Goal: Transaction & Acquisition: Book appointment/travel/reservation

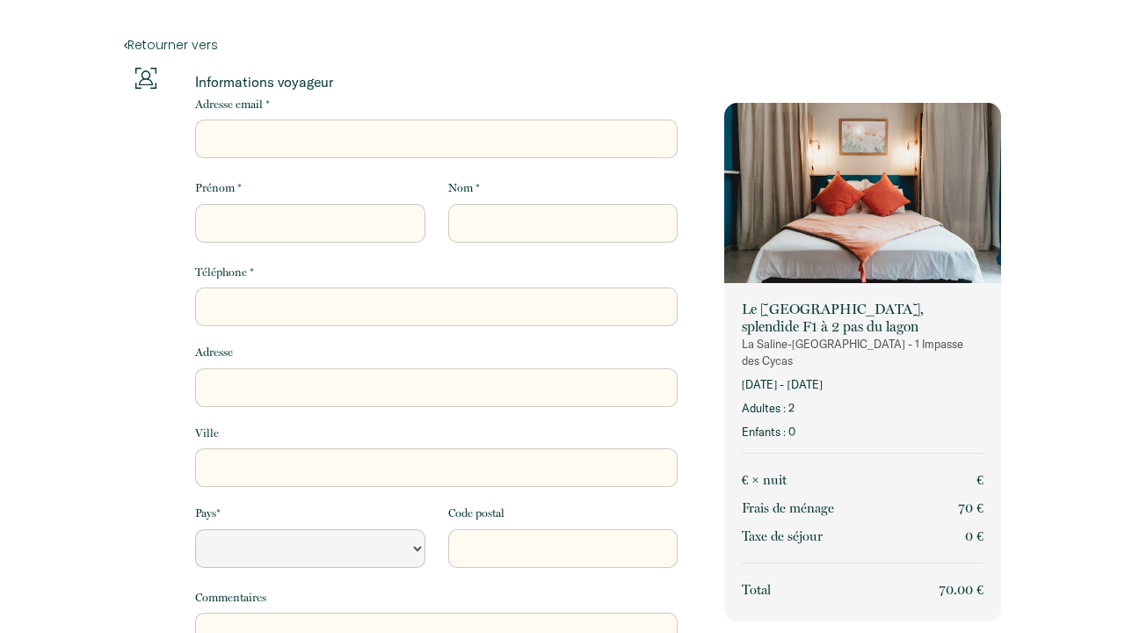
select select "Default select example"
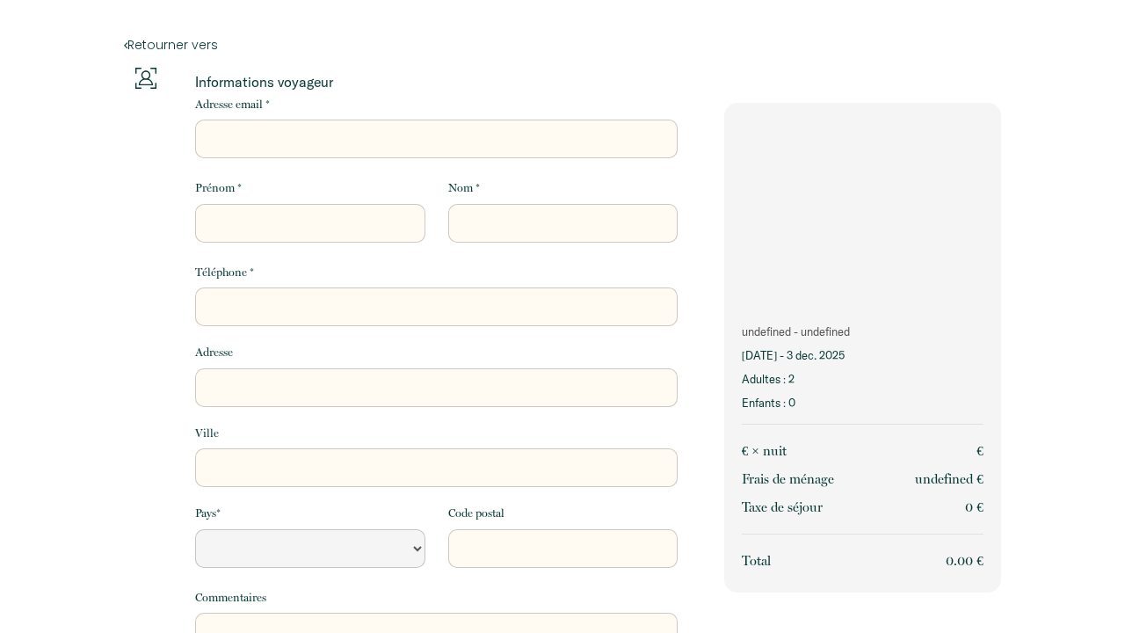
select select "Default select example"
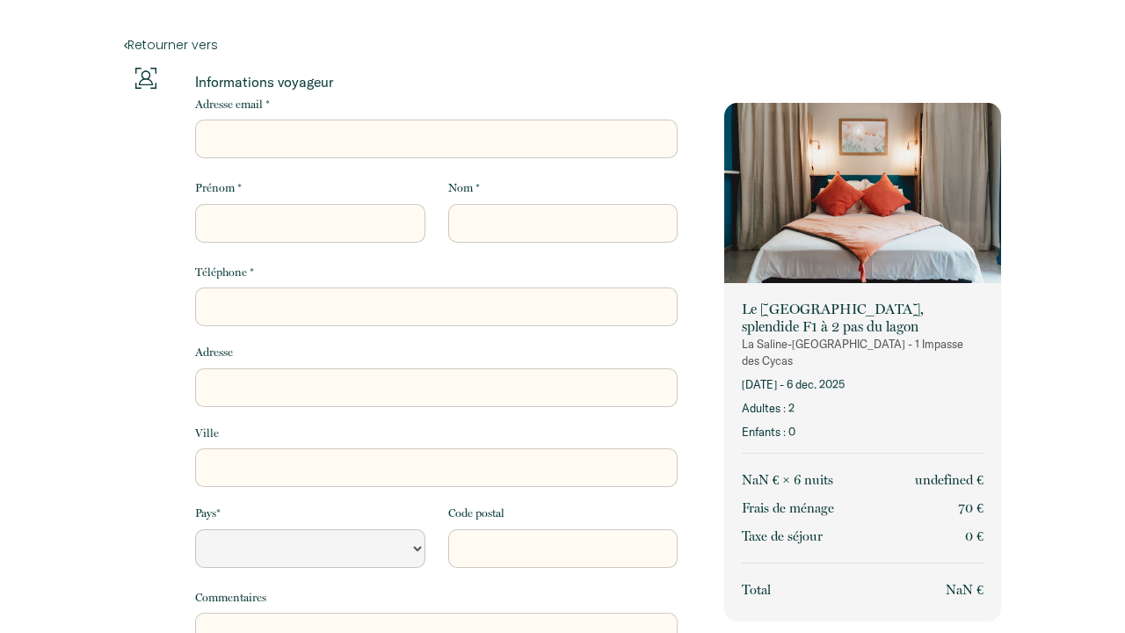
select select "Default select example"
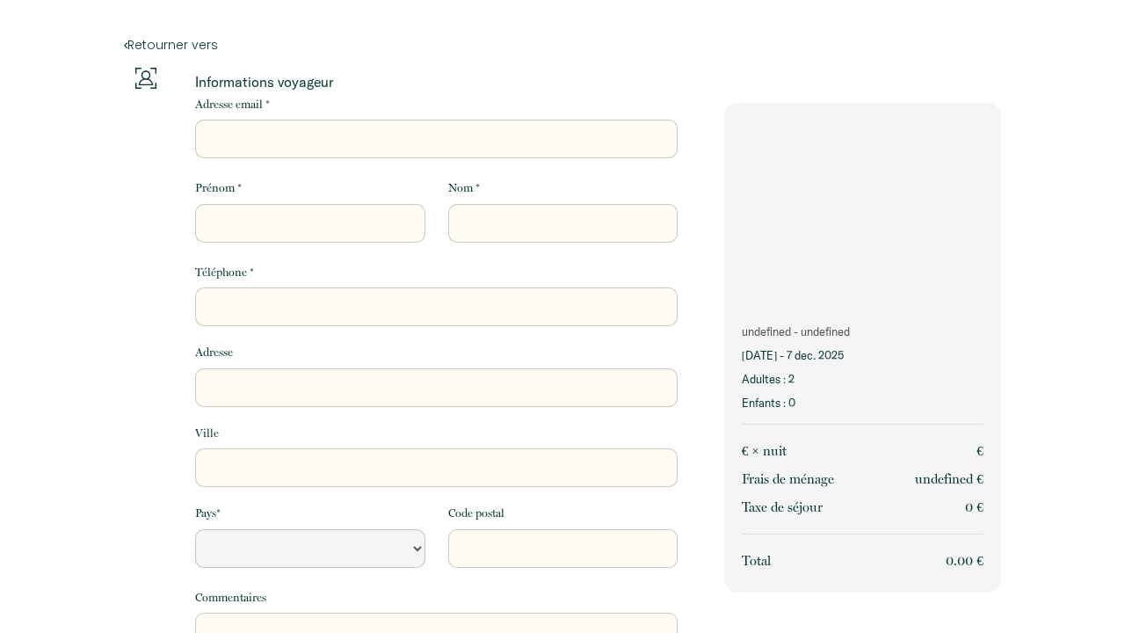
select select "Default select example"
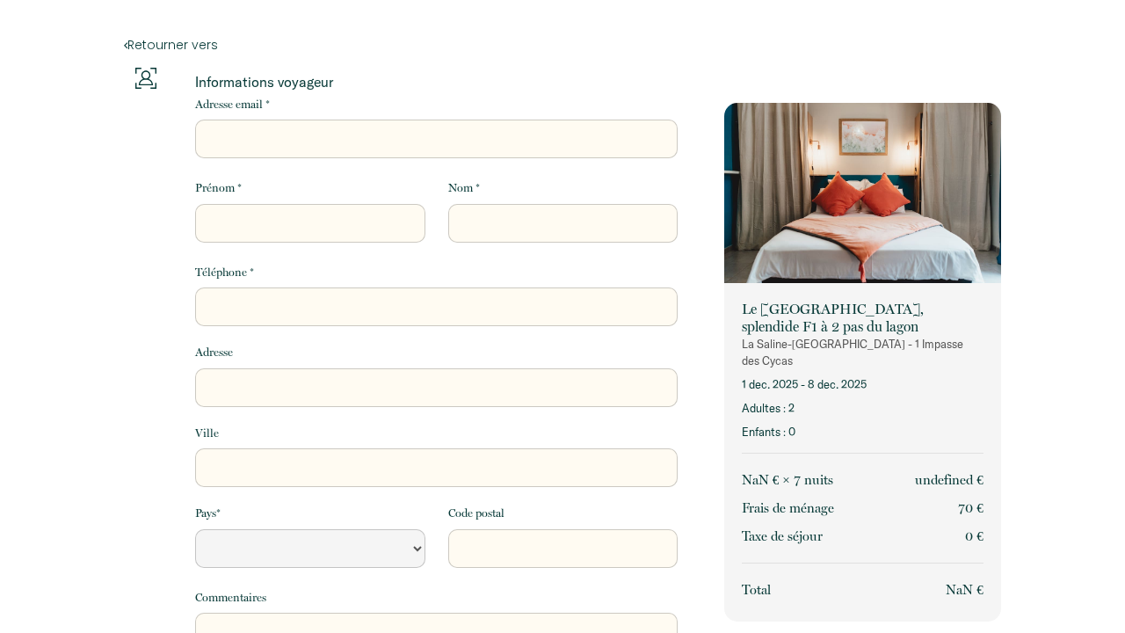
select select "Default select example"
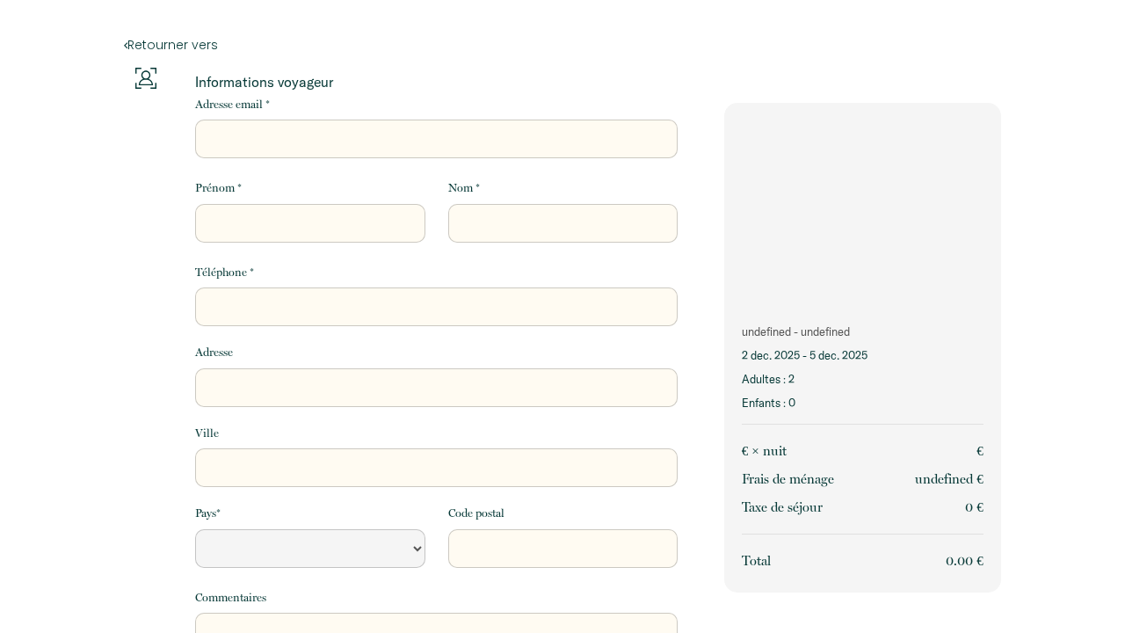
select select "Default select example"
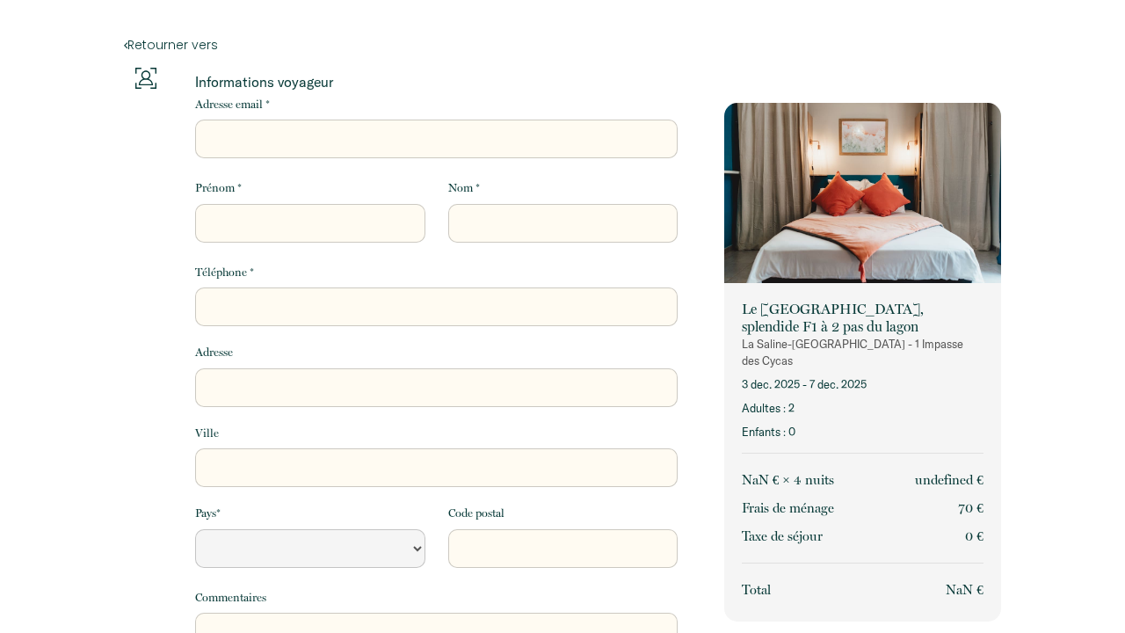
select select "Default select example"
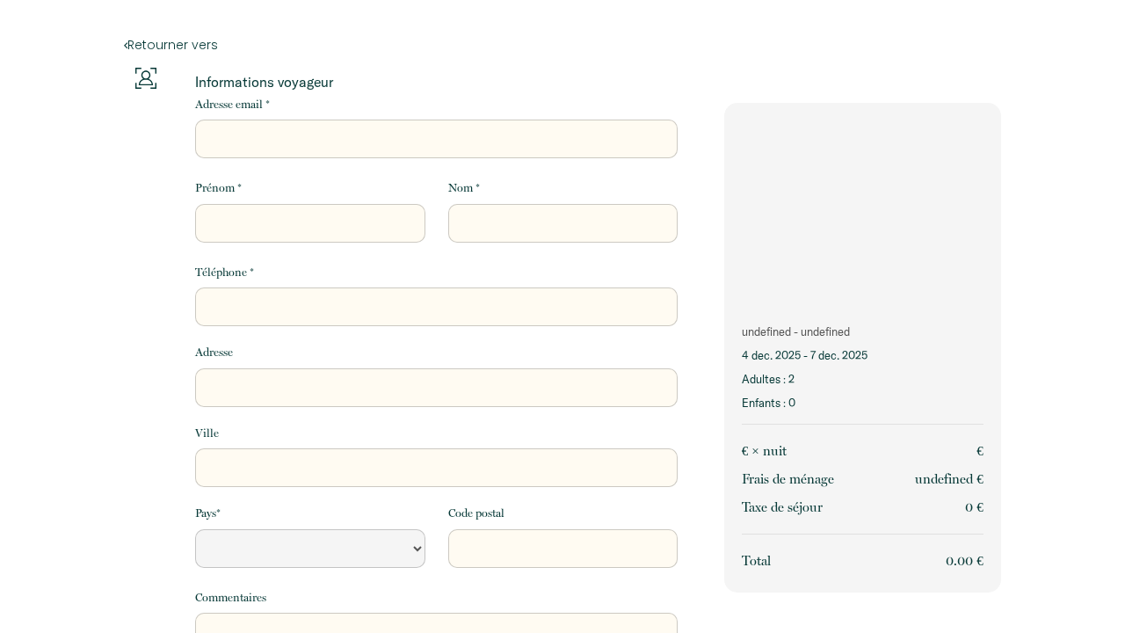
select select "Default select example"
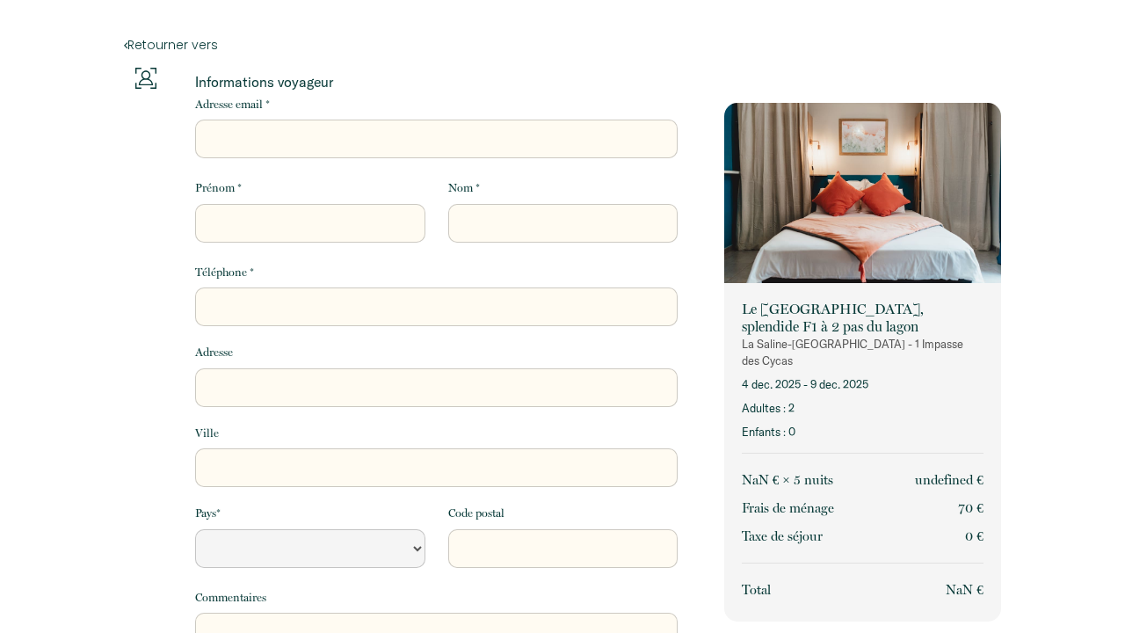
select select "Default select example"
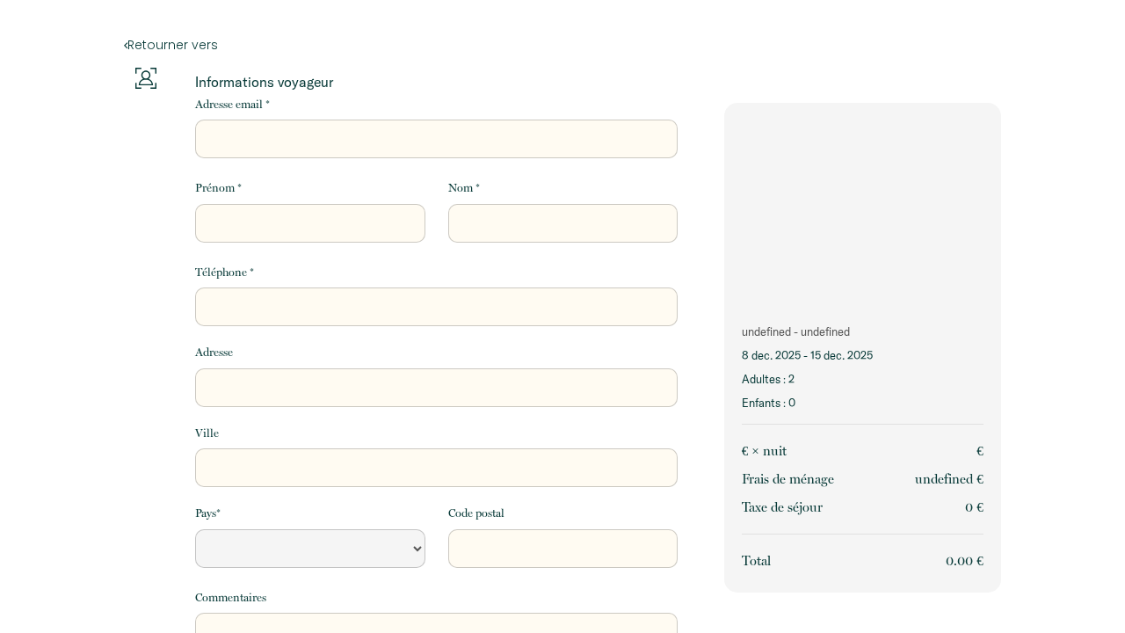
select select "Default select example"
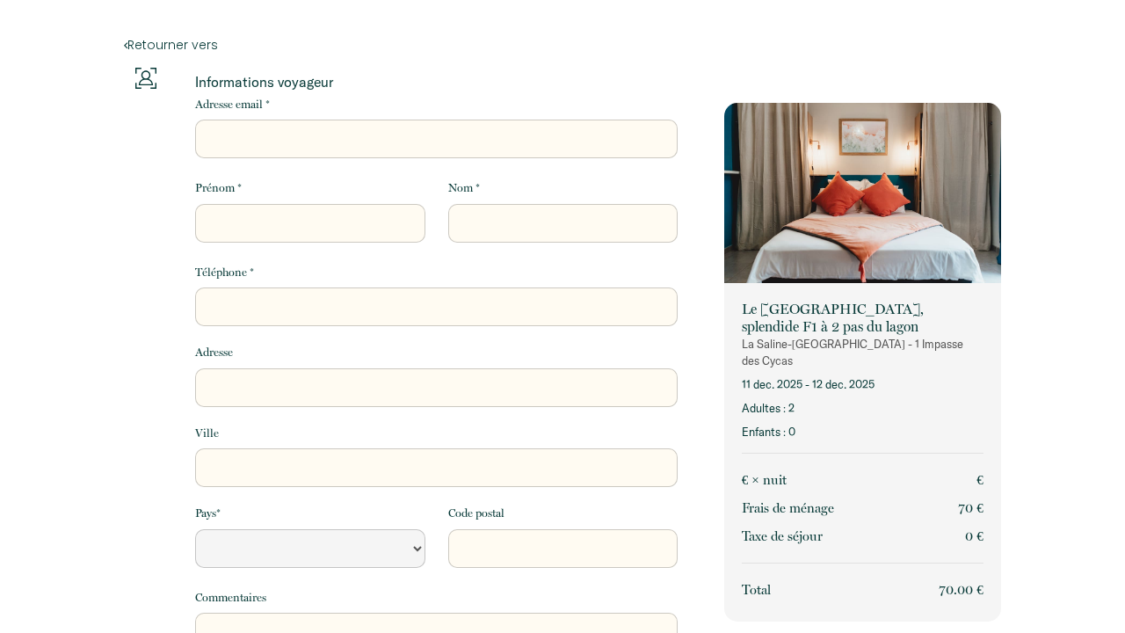
select select "Default select example"
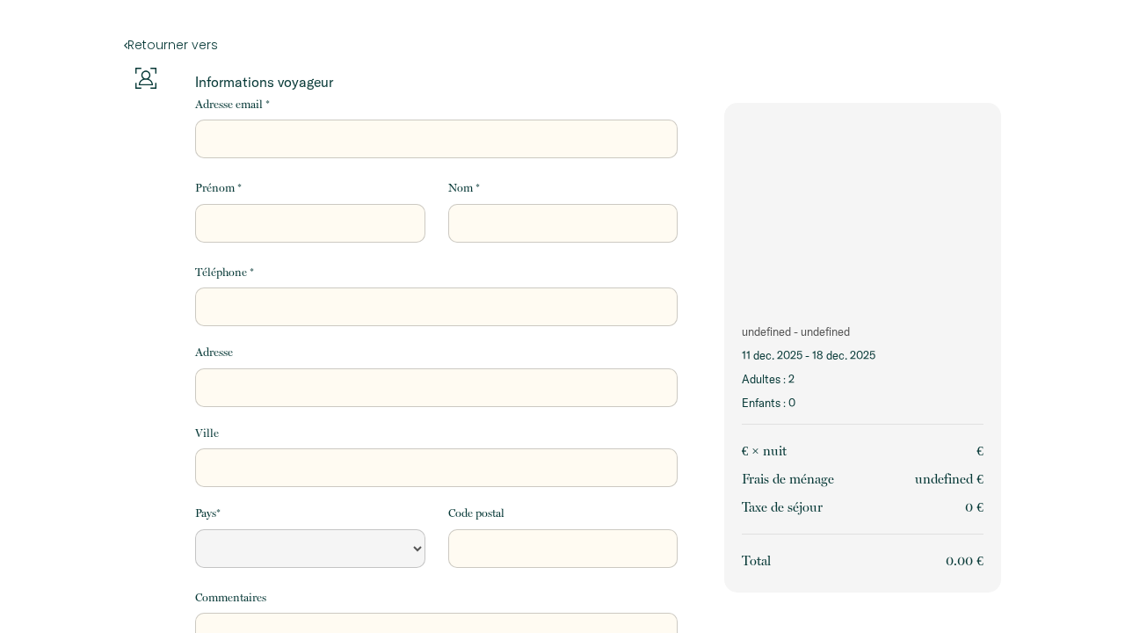
select select "Default select example"
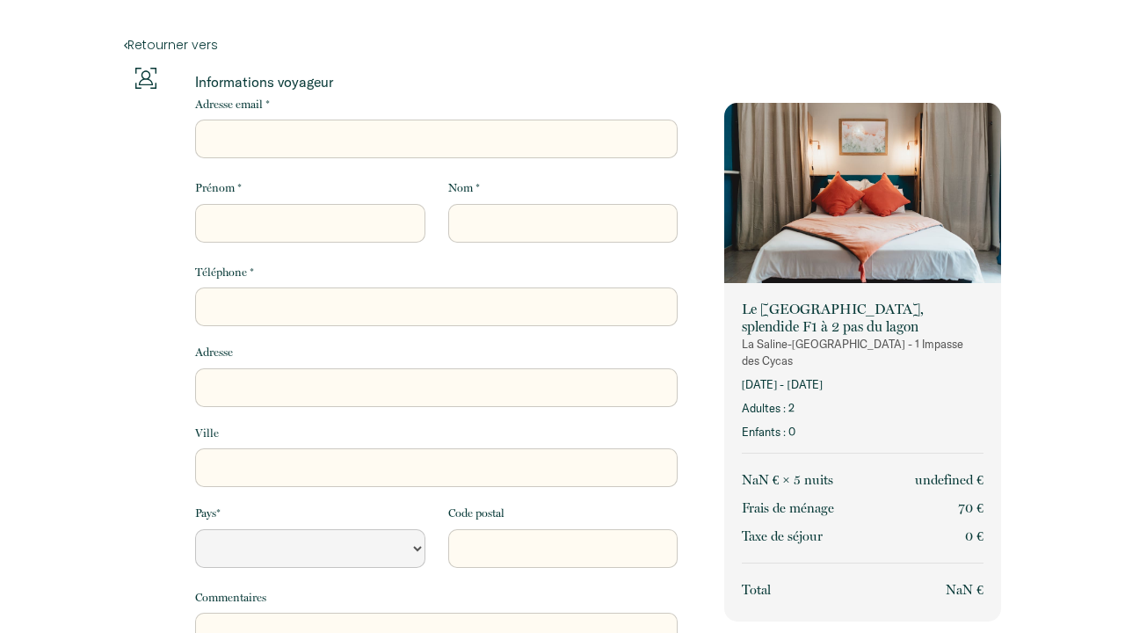
select select "Default select example"
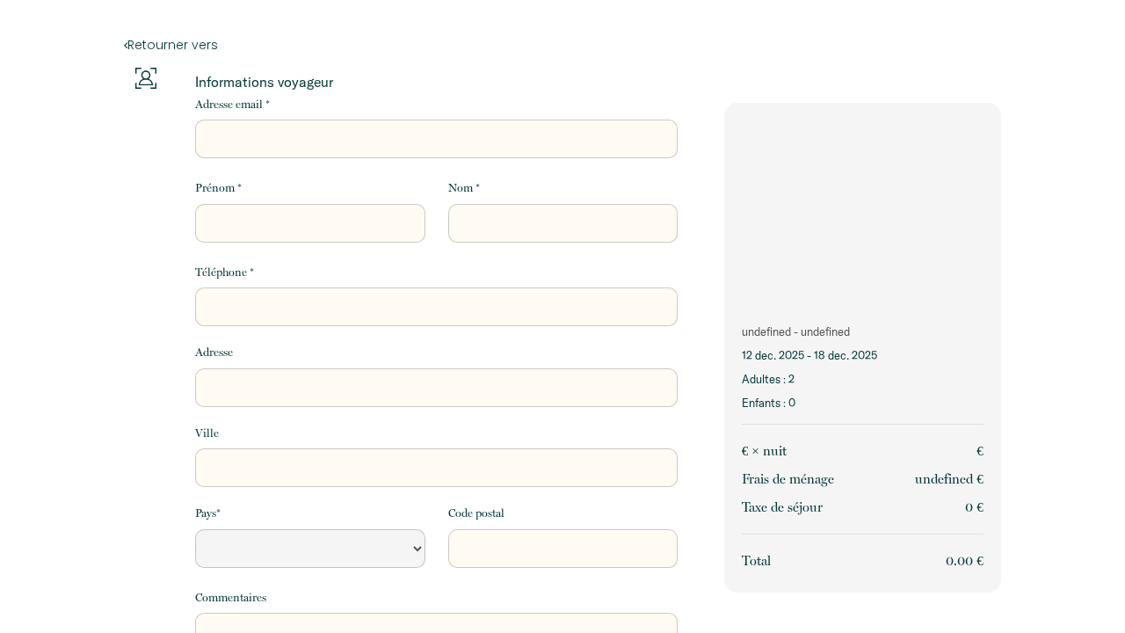
select select "Default select example"
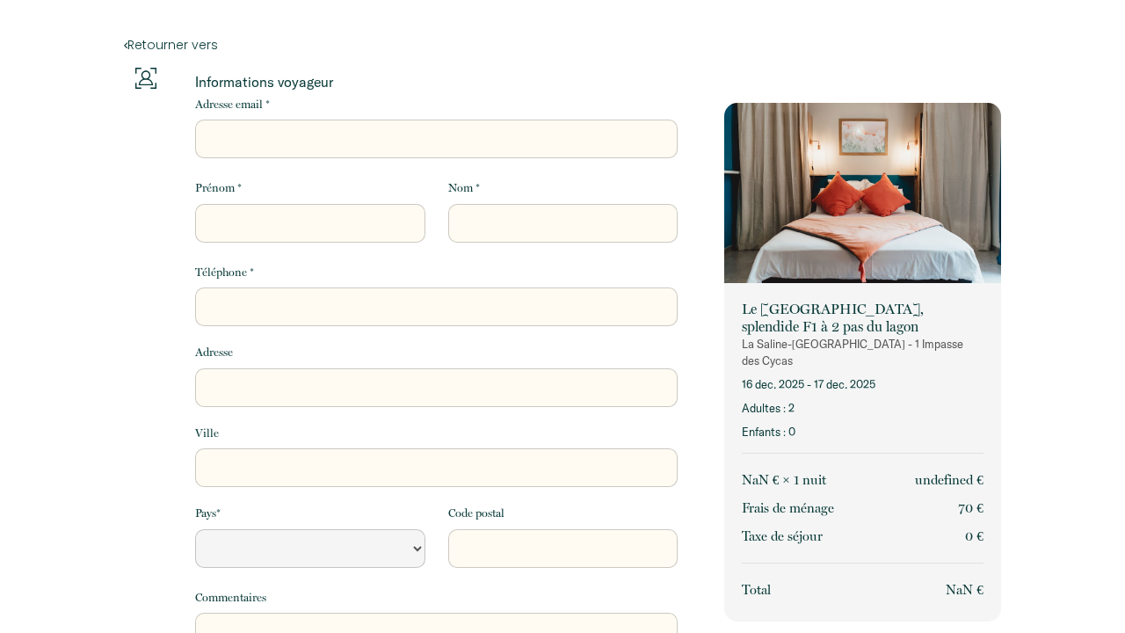
select select "Default select example"
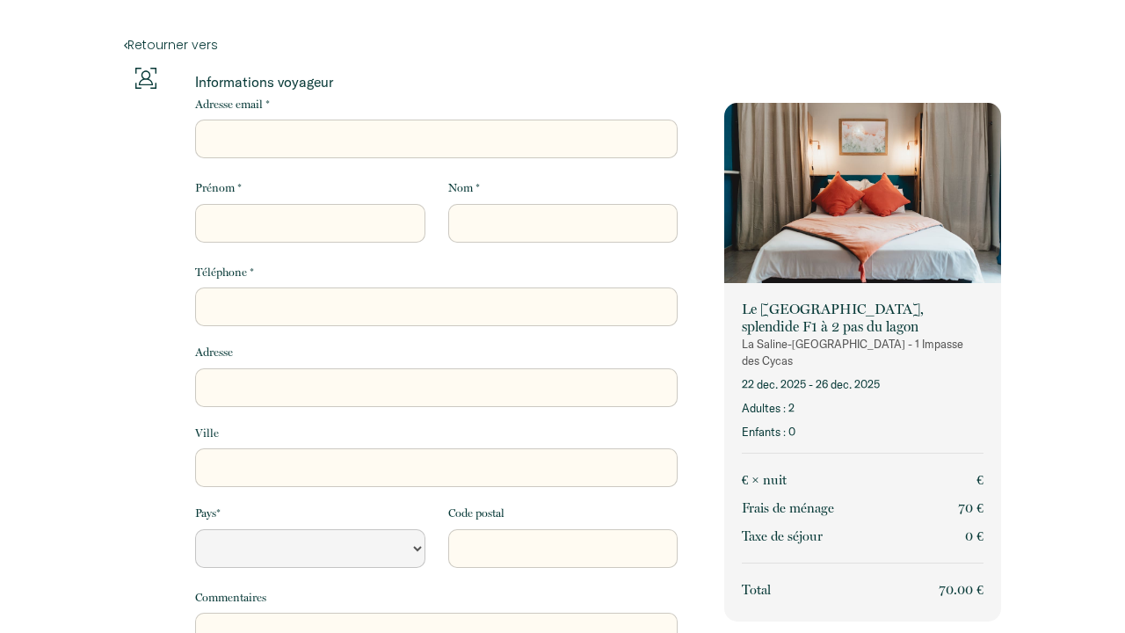
select select "Default select example"
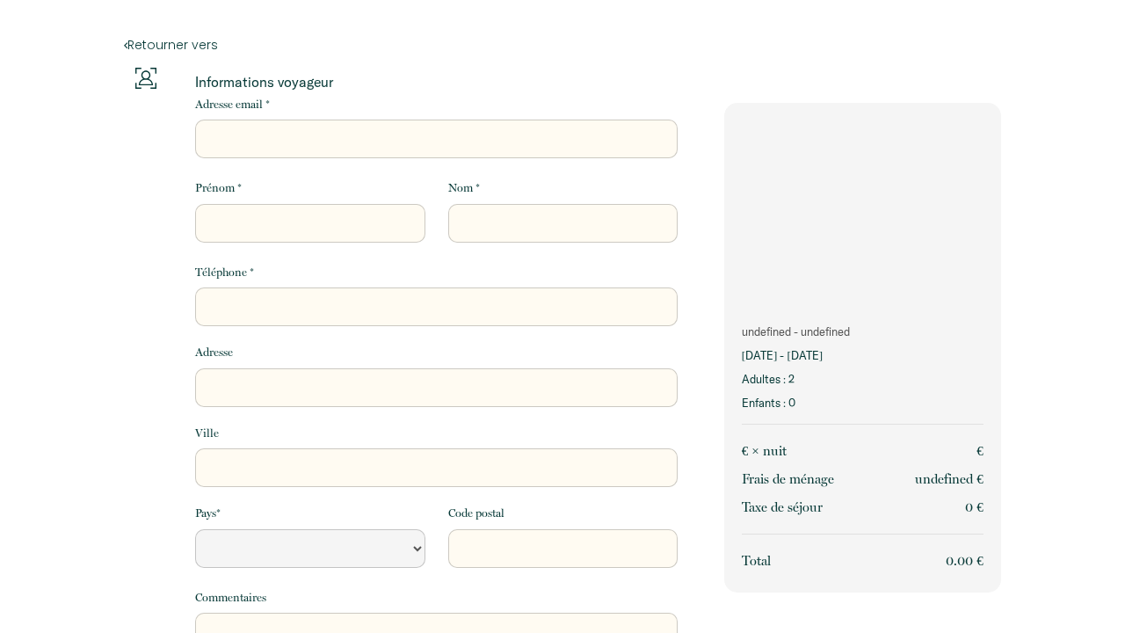
select select "Default select example"
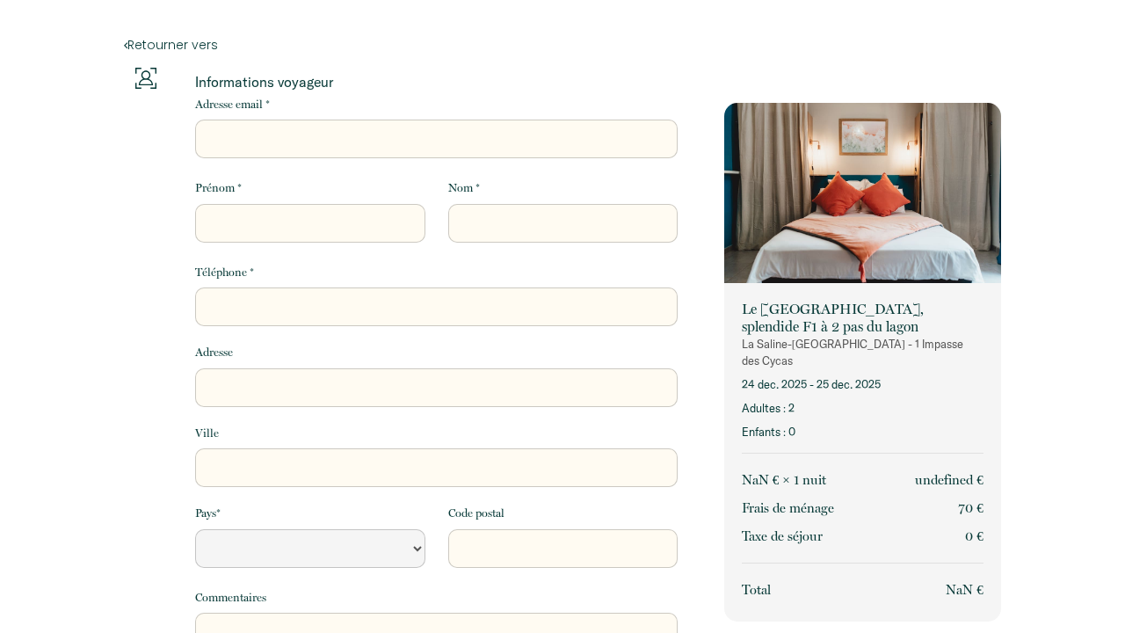
select select "Default select example"
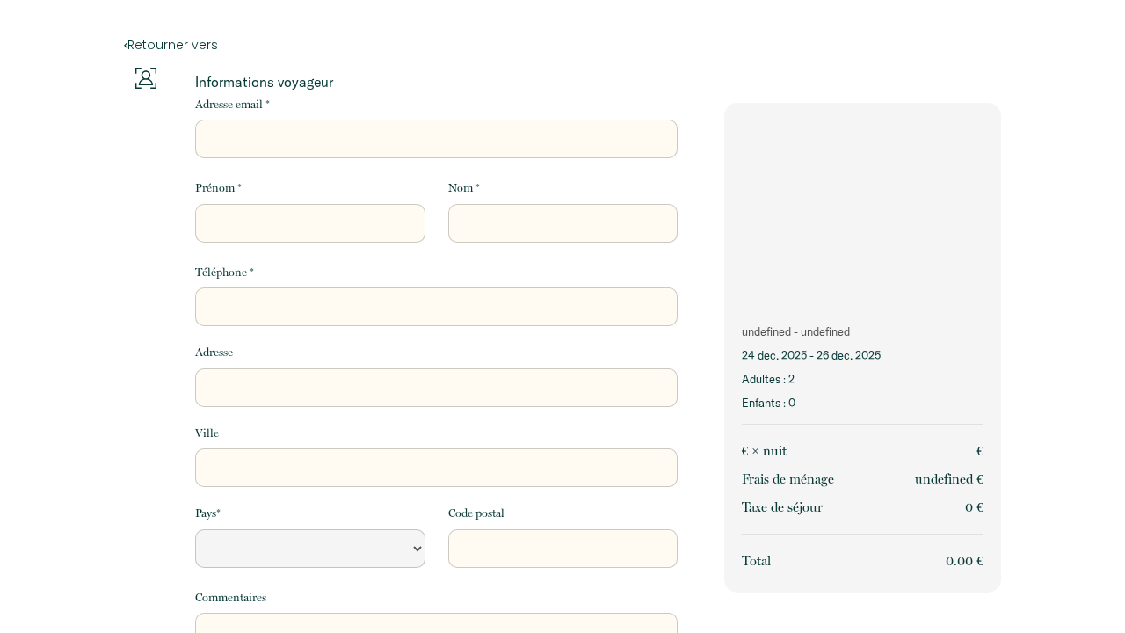
select select "Default select example"
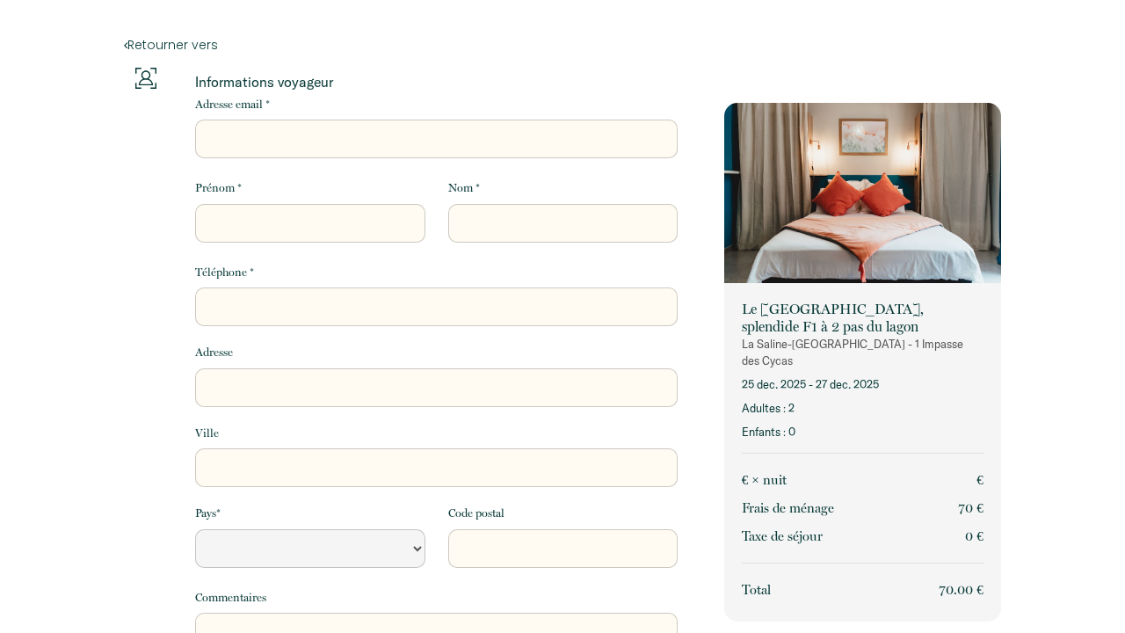
select select "Default select example"
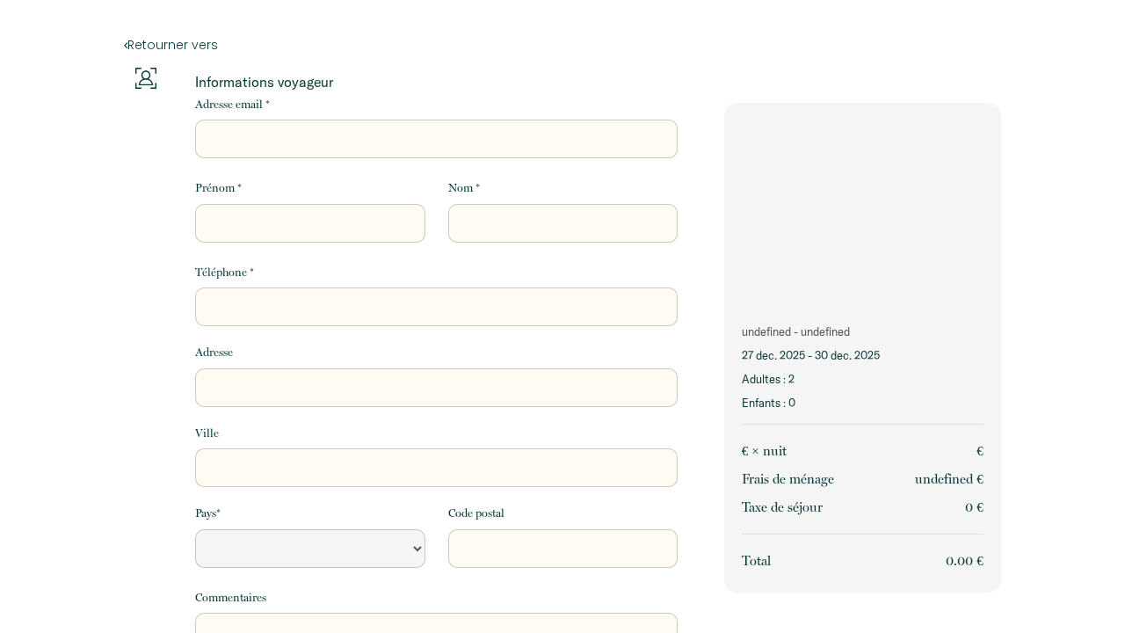
select select "Default select example"
